Goal: Information Seeking & Learning: Find specific fact

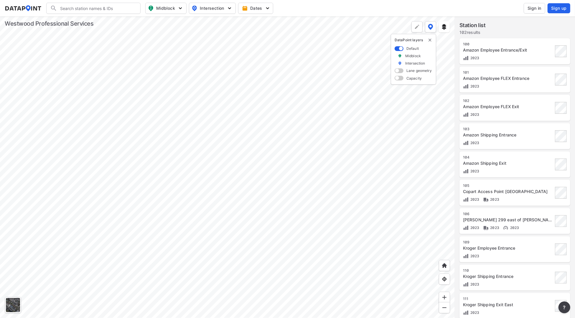
click at [234, 193] on div at bounding box center [227, 168] width 455 height 302
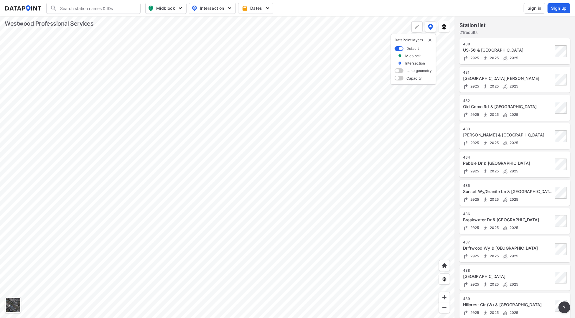
click at [217, 144] on div at bounding box center [227, 168] width 455 height 302
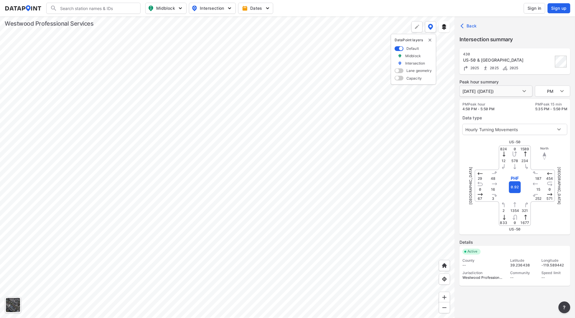
click at [515, 90] on body "Search Please enter a search term. Midblock Intersection Dates Sign in Sign up …" at bounding box center [287, 159] width 575 height 318
click at [525, 90] on div at bounding box center [287, 159] width 575 height 318
click at [240, 119] on div at bounding box center [227, 168] width 455 height 302
